Goal: Navigation & Orientation: Find specific page/section

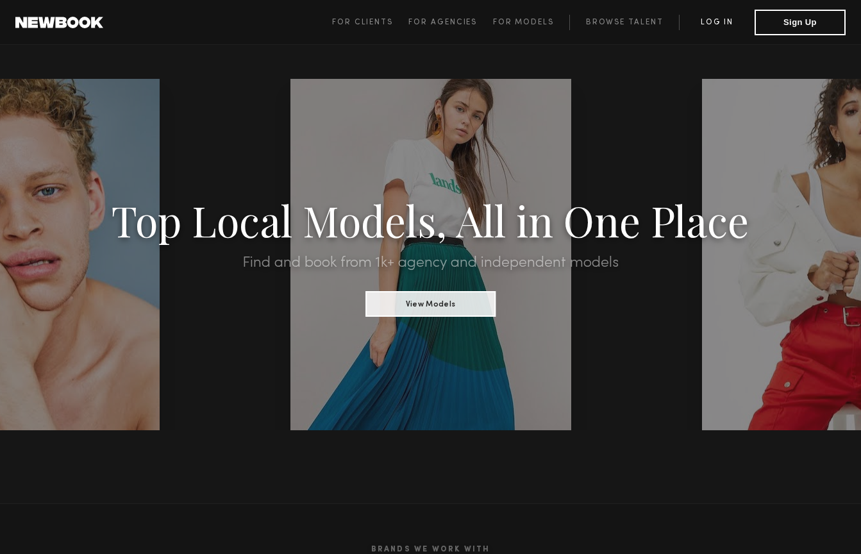
click at [728, 21] on link "Log in" at bounding box center [717, 22] width 76 height 15
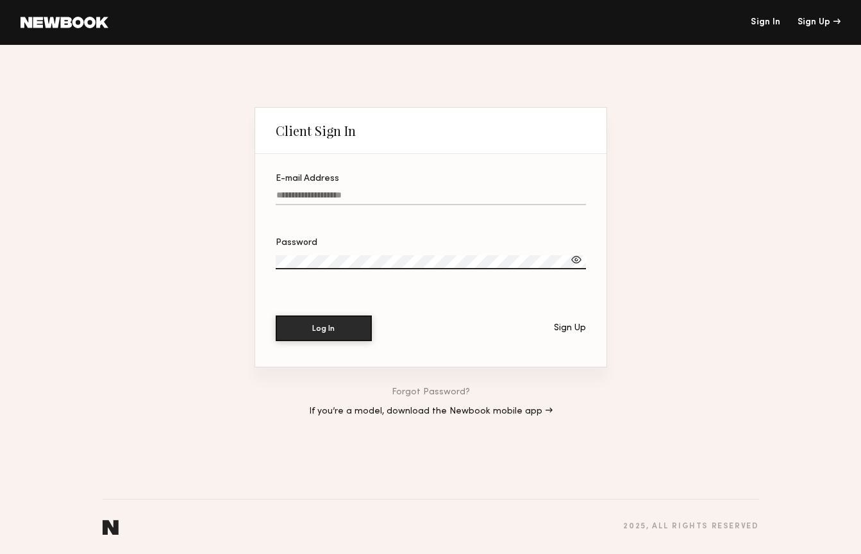
type input "**********"
click at [323, 328] on button "Log In" at bounding box center [324, 329] width 96 height 26
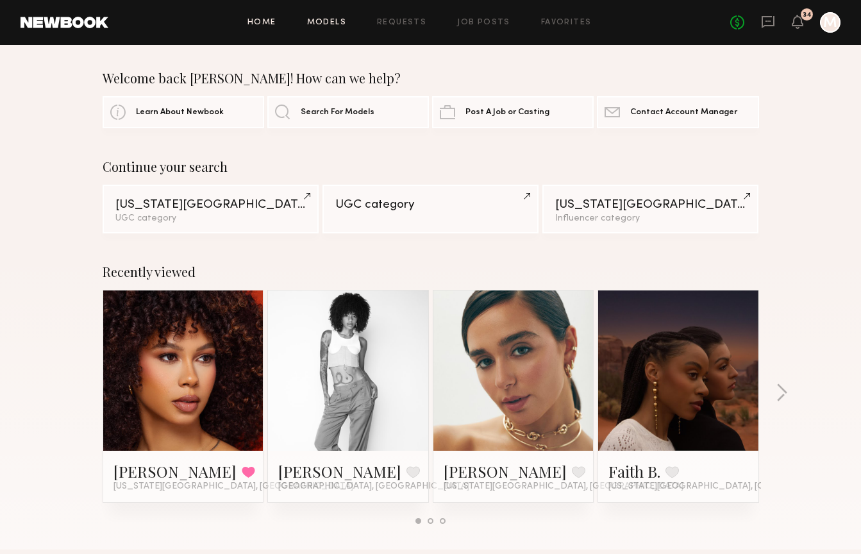
click at [326, 22] on link "Models" at bounding box center [326, 23] width 39 height 8
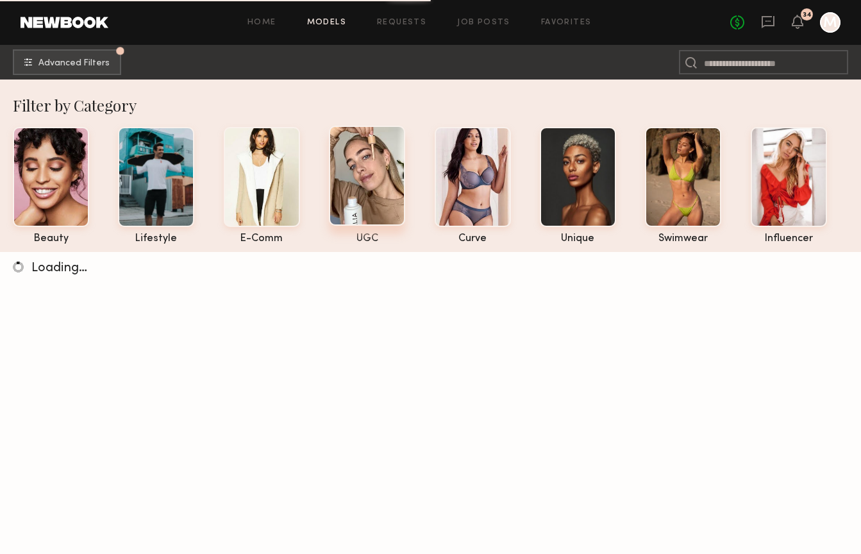
click at [371, 173] on div at bounding box center [367, 176] width 76 height 100
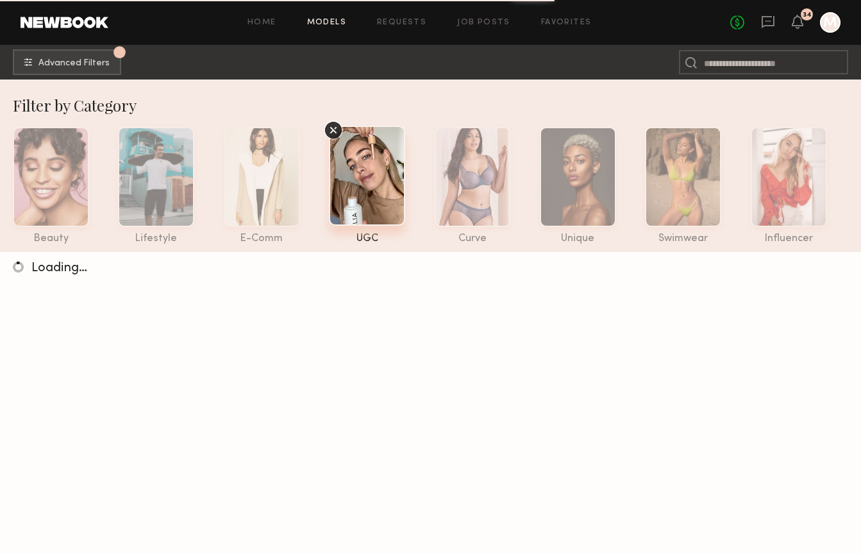
click at [362, 241] on div "UGC" at bounding box center [367, 238] width 76 height 11
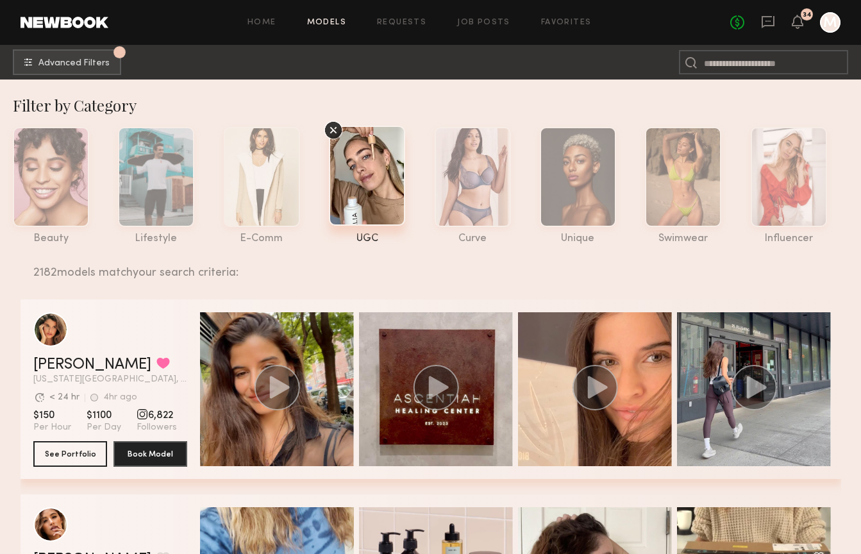
click at [332, 130] on icon at bounding box center [333, 130] width 19 height 19
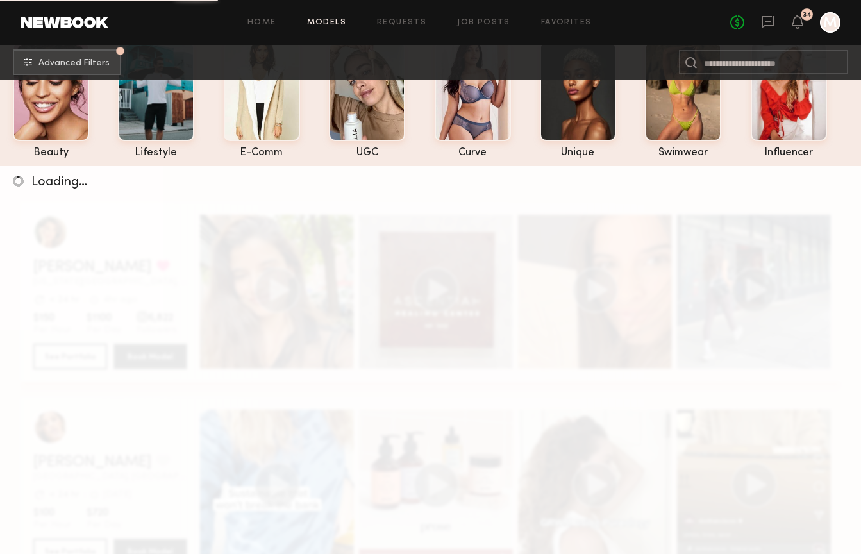
scroll to position [62, 0]
